Goal: Register for event/course

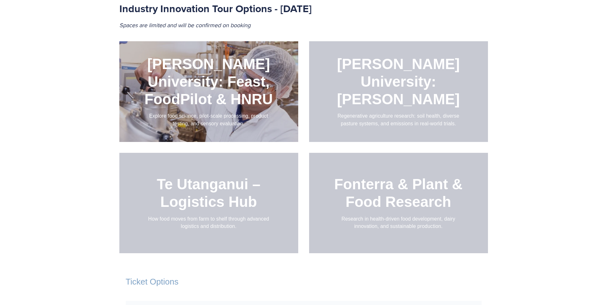
scroll to position [672, 0]
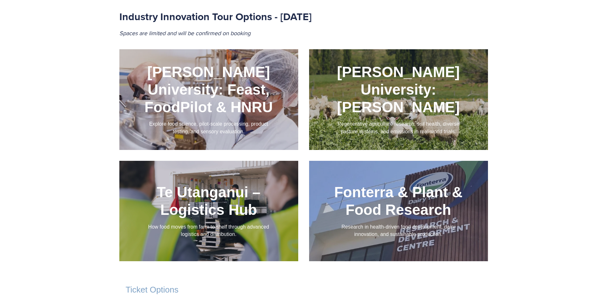
click at [203, 87] on div at bounding box center [208, 99] width 179 height 101
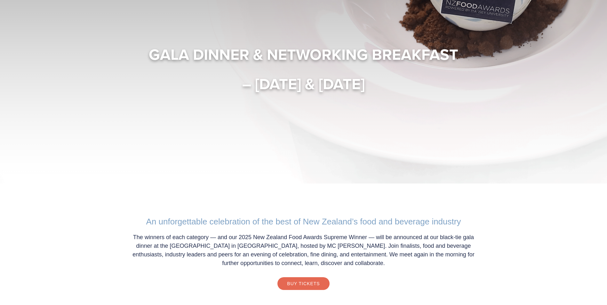
scroll to position [0, 0]
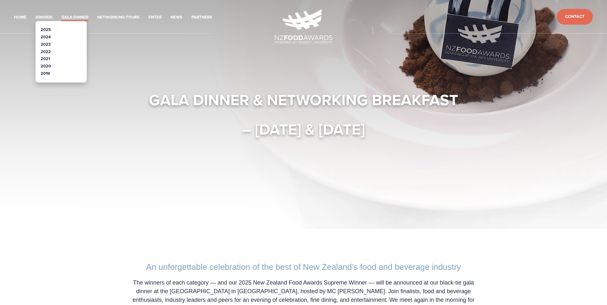
click at [47, 36] on link "2024" at bounding box center [46, 37] width 10 height 6
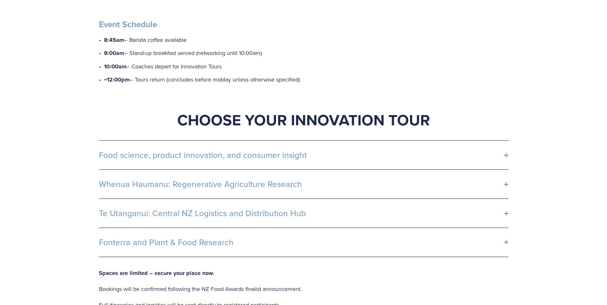
scroll to position [288, 0]
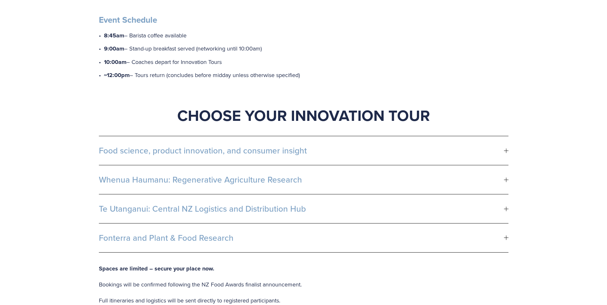
click at [294, 146] on span "Food science, product innovation, and consumer insight" at bounding box center [301, 151] width 405 height 10
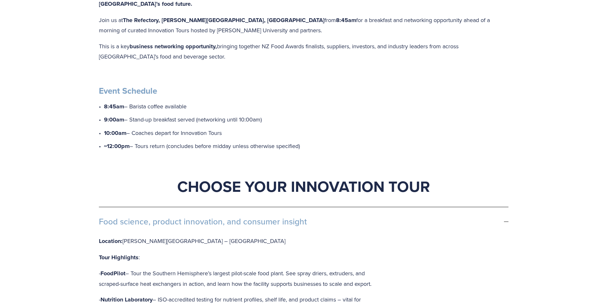
scroll to position [96, 0]
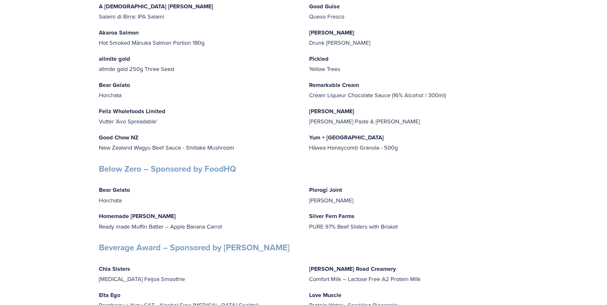
scroll to position [1633, 0]
